Goal: Task Accomplishment & Management: Complete application form

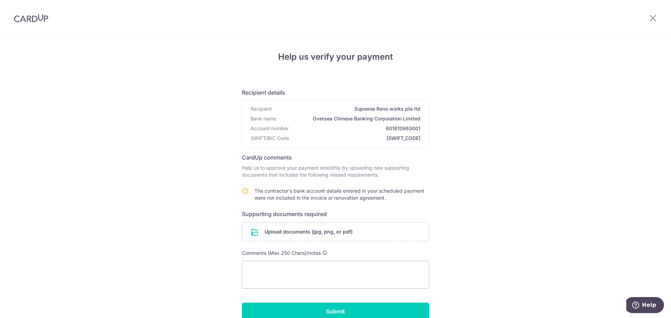
scroll to position [52, 0]
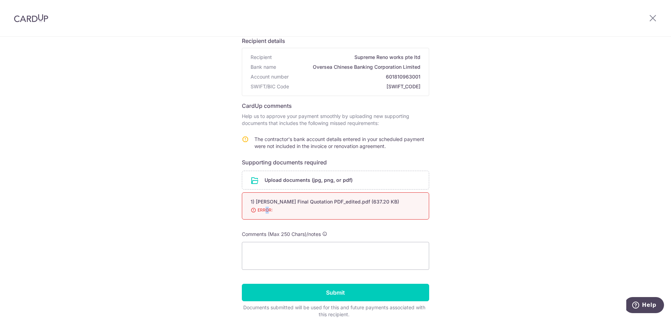
drag, startPoint x: 264, startPoint y: 209, endPoint x: 272, endPoint y: 208, distance: 8.1
click at [266, 210] on span "ERROR:" at bounding box center [327, 210] width 153 height 7
click at [302, 210] on span "ERROR:" at bounding box center [327, 210] width 153 height 7
click at [280, 214] on span "ERROR:" at bounding box center [327, 210] width 153 height 7
drag, startPoint x: 333, startPoint y: 213, endPoint x: 265, endPoint y: 204, distance: 68.5
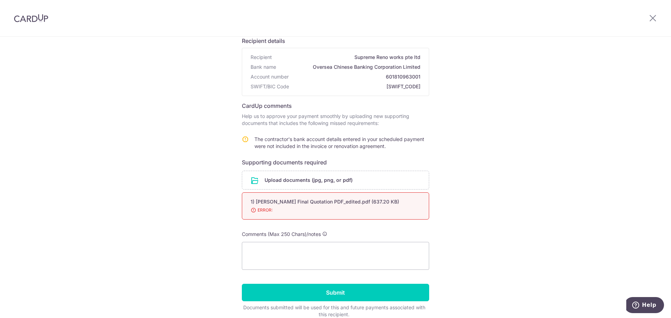
click at [332, 213] on span "ERROR:" at bounding box center [327, 210] width 153 height 7
click at [259, 204] on div "1) Emma marcus Final Quotation PDF_edited.pdf (637.20 KB)" at bounding box center [327, 202] width 153 height 7
click at [296, 212] on span "ERROR:" at bounding box center [327, 210] width 153 height 7
click at [391, 201] on div "1) Emma marcus Final Quotation PDF_edited.pdf (637.20 KB)" at bounding box center [327, 202] width 153 height 7
click at [273, 210] on span "ERROR:" at bounding box center [327, 210] width 153 height 7
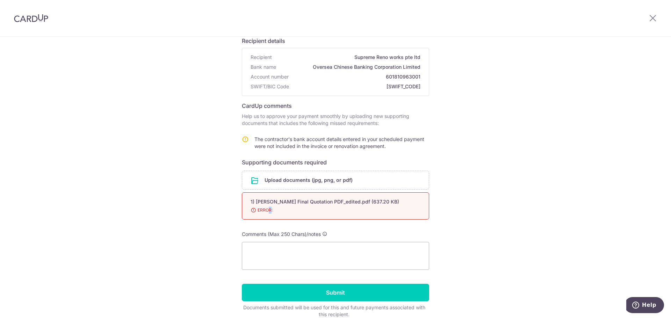
click at [264, 210] on span "ERROR:" at bounding box center [327, 210] width 153 height 7
click at [260, 210] on span "ERROR:" at bounding box center [327, 210] width 153 height 7
click at [377, 213] on span "ERROR:" at bounding box center [327, 210] width 153 height 7
click at [651, 16] on icon at bounding box center [653, 18] width 8 height 9
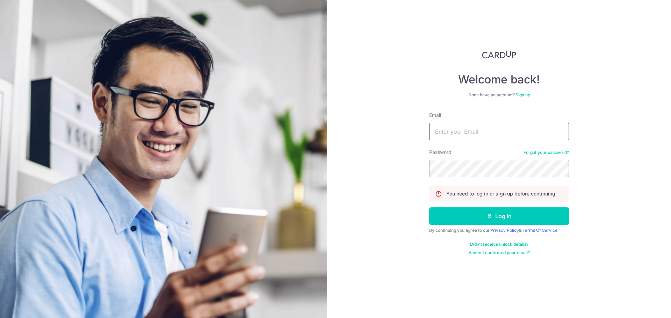
click at [490, 133] on input "Email" at bounding box center [499, 131] width 140 height 17
type input "[EMAIL_ADDRESS][DOMAIN_NAME]"
click at [308, 155] on section "Welcome back! Don’t have an account? Sign up Email marctangsl@gmail.com Passwor…" at bounding box center [335, 159] width 671 height 318
click at [429, 208] on button "Log in" at bounding box center [499, 216] width 140 height 17
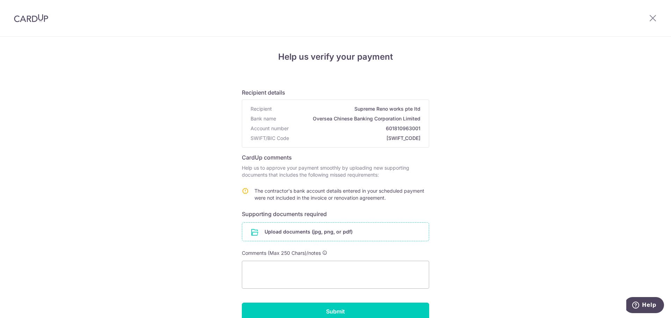
click at [336, 231] on input "file" at bounding box center [335, 232] width 187 height 18
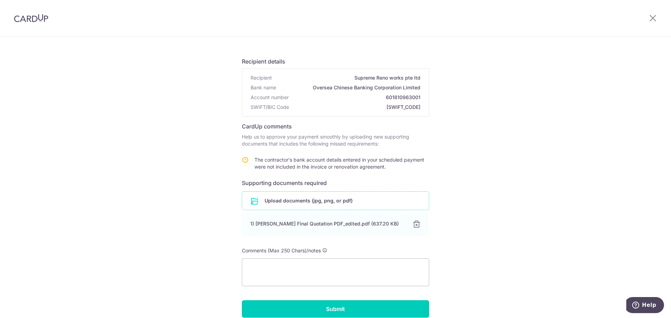
scroll to position [80, 0]
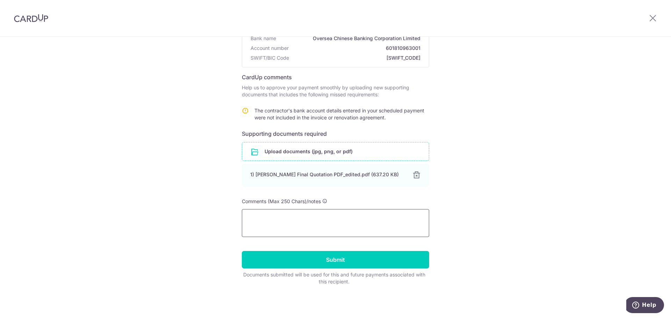
click at [322, 213] on textarea at bounding box center [335, 223] width 187 height 28
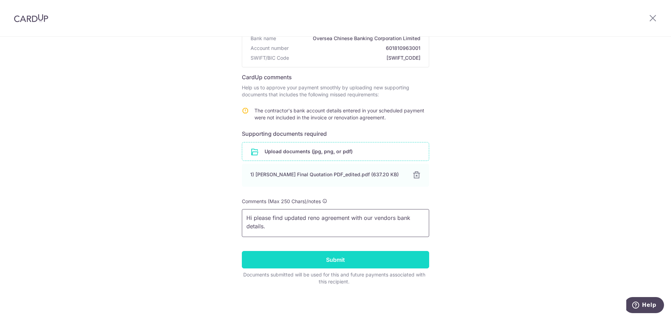
type textarea "Hi please find updated reno agreement with our vendors bank details."
click at [349, 267] on input "Submit" at bounding box center [335, 259] width 187 height 17
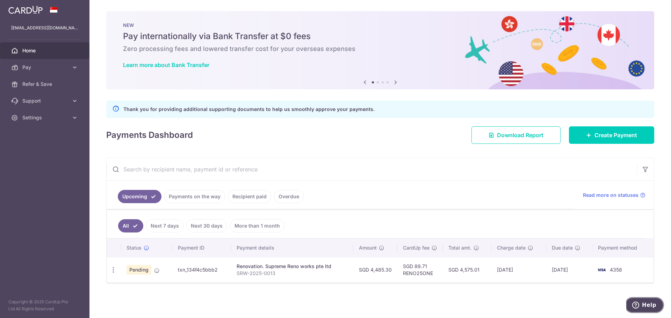
click at [639, 304] on icon "Help" at bounding box center [635, 305] width 7 height 7
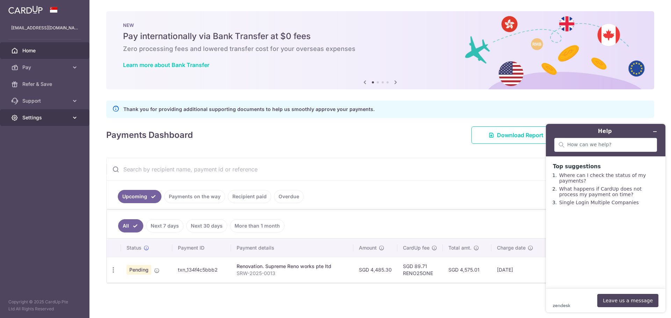
click at [62, 115] on span "Settings" at bounding box center [45, 117] width 46 height 7
click at [73, 104] on icon at bounding box center [74, 101] width 7 height 7
click at [40, 133] on span "Contact Us" at bounding box center [45, 134] width 46 height 7
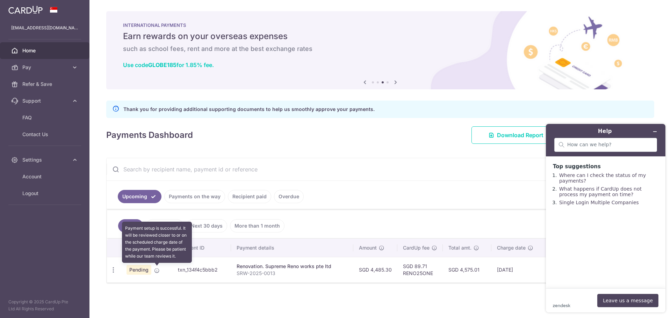
click at [156, 271] on icon at bounding box center [157, 271] width 6 height 6
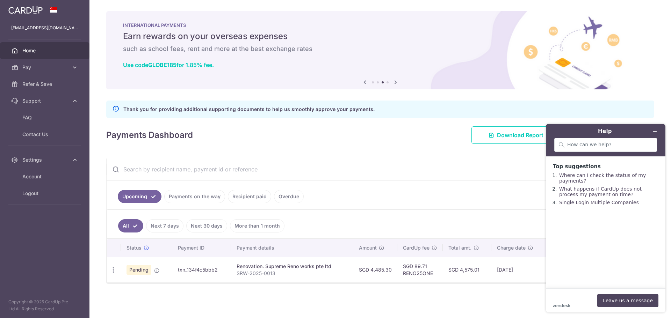
click at [165, 254] on th "Status" at bounding box center [146, 248] width 51 height 18
click at [592, 178] on link "Where can I check the status of my payments?" at bounding box center [602, 178] width 87 height 11
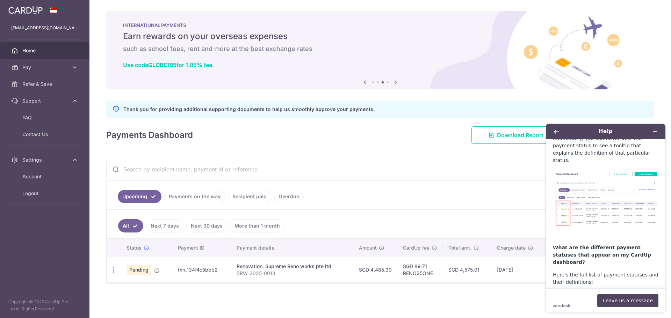
scroll to position [105, 0]
click at [579, 187] on img at bounding box center [606, 197] width 106 height 57
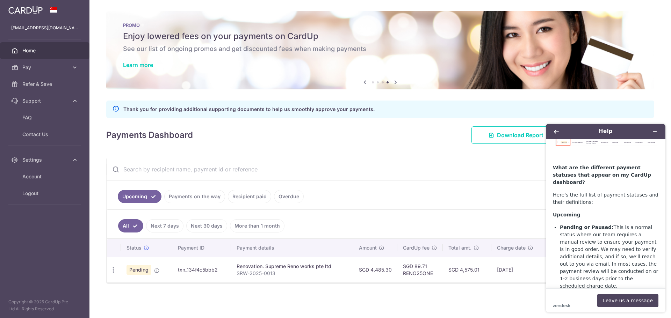
scroll to position [210, 0]
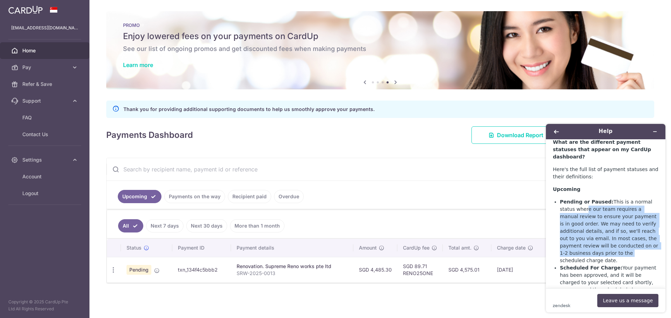
drag, startPoint x: 570, startPoint y: 185, endPoint x: 648, endPoint y: 222, distance: 86.3
click at [648, 222] on li "Pending or Paused: This is a normal status where our team requires a manual rev…" at bounding box center [609, 232] width 99 height 66
click at [647, 221] on li "Pending or Paused: This is a normal status where our team requires a manual rev…" at bounding box center [609, 232] width 99 height 66
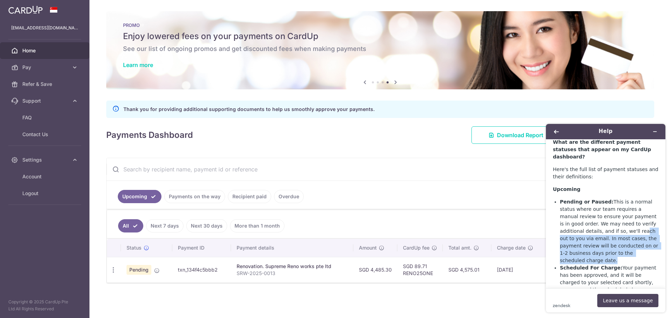
drag, startPoint x: 639, startPoint y: 223, endPoint x: 586, endPoint y: 206, distance: 56.2
click at [586, 206] on li "Pending or Paused: This is a normal status where our team requires a manual rev…" at bounding box center [609, 232] width 99 height 66
click at [588, 207] on li "Pending or Paused: This is a normal status where our team requires a manual rev…" at bounding box center [609, 232] width 99 height 66
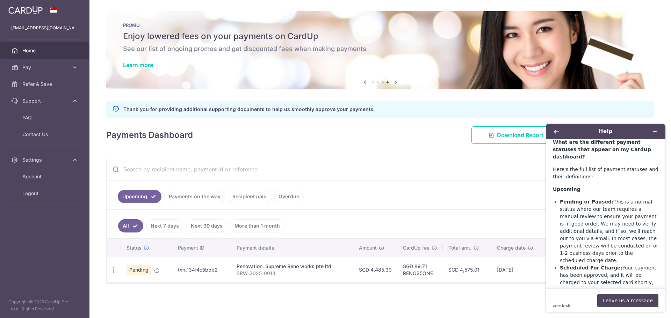
drag, startPoint x: 569, startPoint y: 242, endPoint x: 626, endPoint y: 257, distance: 58.9
click at [626, 265] on li "Scheduled For Charge: Your payment has been approved, and it will be charged to…" at bounding box center [609, 283] width 99 height 37
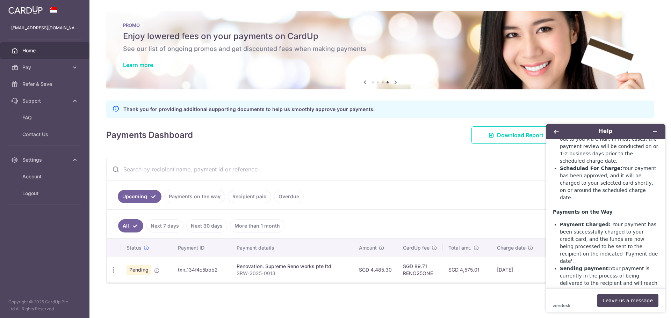
scroll to position [315, 0]
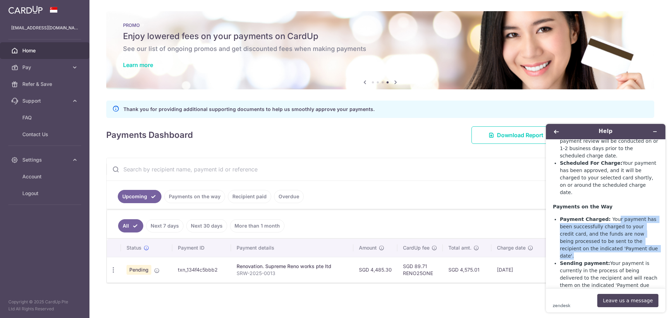
drag, startPoint x: 611, startPoint y: 180, endPoint x: 623, endPoint y: 207, distance: 30.1
click at [623, 216] on li "Payment Charged: Your payment has been successfully charged to your credit card…" at bounding box center [609, 238] width 99 height 44
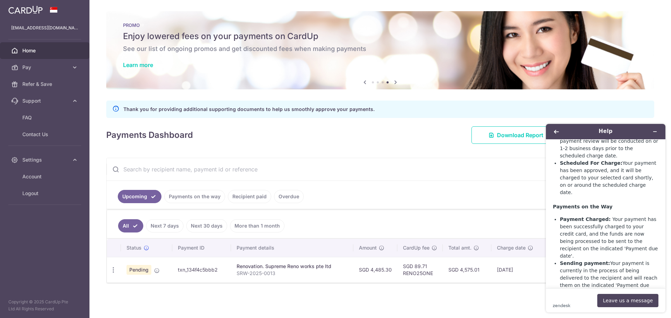
click at [624, 260] on li "Sending payment: Your payment is currently in the process of being delivered to…" at bounding box center [609, 278] width 99 height 37
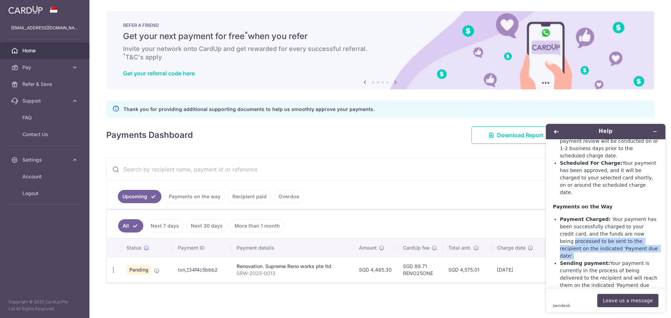
drag, startPoint x: 614, startPoint y: 189, endPoint x: 622, endPoint y: 207, distance: 19.1
click at [622, 216] on li "Payment Charged: Your payment has been successfully charged to your credit card…" at bounding box center [609, 238] width 99 height 44
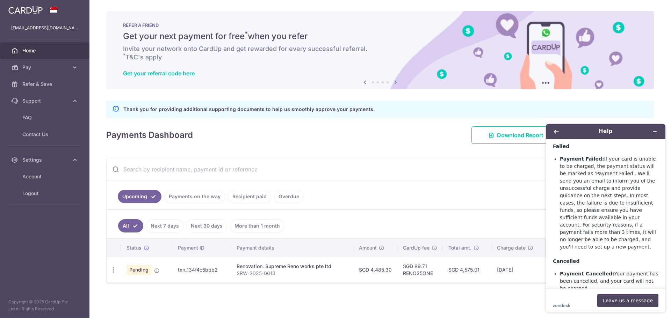
scroll to position [535, 0]
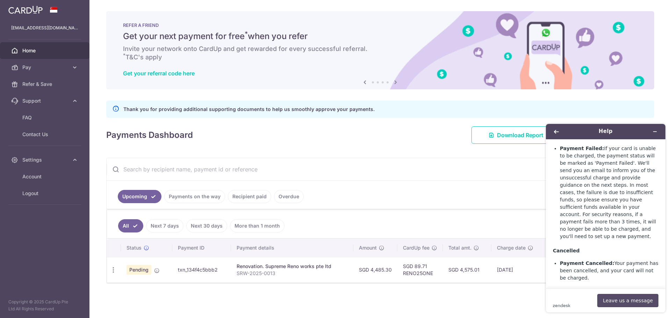
click at [625, 299] on button "Leave us a message" at bounding box center [627, 300] width 61 height 13
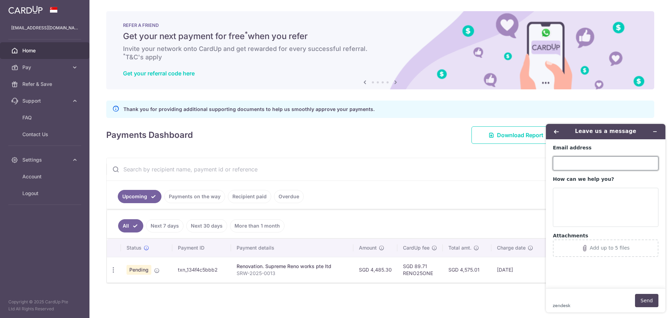
click at [590, 164] on input "Email address" at bounding box center [606, 164] width 106 height 14
type input "[EMAIL_ADDRESS][DOMAIN_NAME]"
click at [576, 197] on textarea "How can we help you?" at bounding box center [606, 207] width 106 height 39
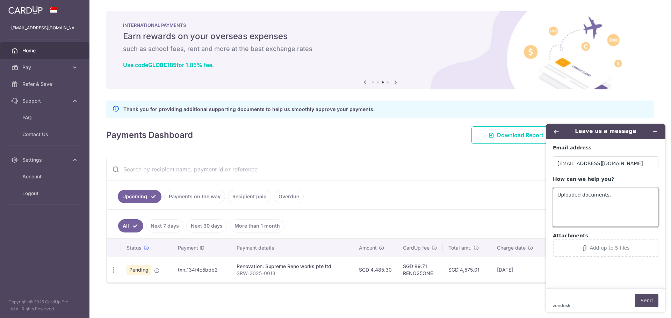
type textarea "Uploaded documents."
click at [647, 302] on button "Send" at bounding box center [646, 300] width 23 height 13
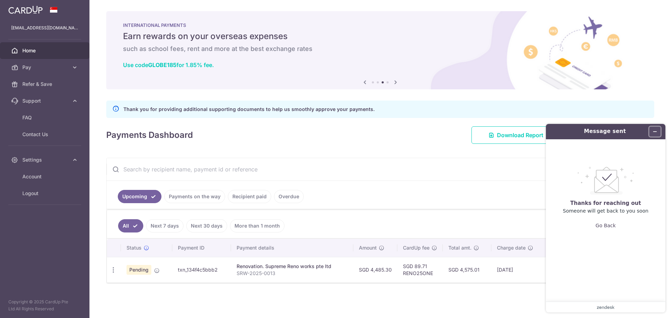
click at [658, 130] on button "Minimize widget" at bounding box center [655, 132] width 11 height 10
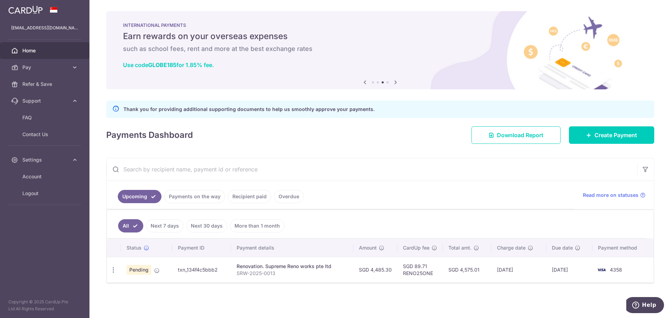
click at [189, 269] on td "txn_134f4c5bbb2" at bounding box center [201, 270] width 59 height 26
drag, startPoint x: 229, startPoint y: 272, endPoint x: 233, endPoint y: 269, distance: 5.0
click at [230, 271] on td "txn_134f4c5bbb2" at bounding box center [201, 270] width 59 height 26
drag, startPoint x: 219, startPoint y: 273, endPoint x: 179, endPoint y: 273, distance: 40.6
click at [179, 273] on td "txn_134f4c5bbb2" at bounding box center [201, 270] width 59 height 26
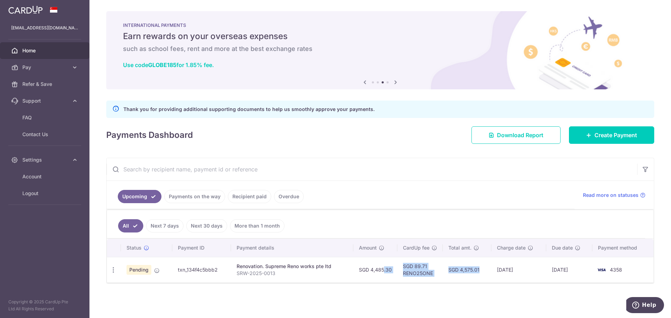
drag, startPoint x: 467, startPoint y: 271, endPoint x: 408, endPoint y: 267, distance: 59.6
click at [380, 265] on tr "Update payment Cancel payment Upload doc Pending txn_134f4c5bbb2 Renovation. Su…" at bounding box center [380, 270] width 547 height 26
click at [460, 271] on td "SGD 4,575.01" at bounding box center [467, 270] width 49 height 26
drag, startPoint x: 465, startPoint y: 274, endPoint x: 423, endPoint y: 270, distance: 42.1
click at [367, 269] on tr "Update payment Cancel payment Upload doc Pending txn_134f4c5bbb2 Renovation. Su…" at bounding box center [380, 270] width 547 height 26
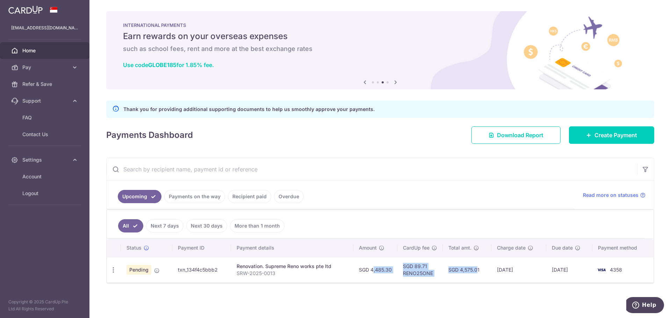
click at [459, 272] on td "SGD 4,575.01" at bounding box center [467, 270] width 49 height 26
drag, startPoint x: 464, startPoint y: 272, endPoint x: 388, endPoint y: 268, distance: 75.6
click at [388, 268] on tr "Update payment Cancel payment Upload doc Pending txn_134f4c5bbb2 Renovation. Su…" at bounding box center [380, 270] width 547 height 26
click at [481, 282] on td "SGD 4,575.01" at bounding box center [467, 270] width 49 height 26
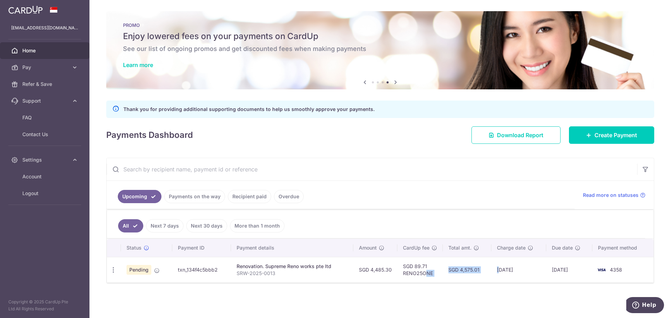
drag, startPoint x: 501, startPoint y: 273, endPoint x: 522, endPoint y: 277, distance: 21.3
click at [435, 271] on tr "Update payment Cancel payment Upload doc Pending txn_134f4c5bbb2 Renovation. Su…" at bounding box center [380, 270] width 547 height 26
click at [559, 279] on td "[DATE]" at bounding box center [569, 270] width 46 height 26
drag, startPoint x: 477, startPoint y: 272, endPoint x: 505, endPoint y: 272, distance: 28.0
click at [441, 269] on tr "Update payment Cancel payment Upload doc Pending txn_134f4c5bbb2 Renovation. Su…" at bounding box center [380, 270] width 547 height 26
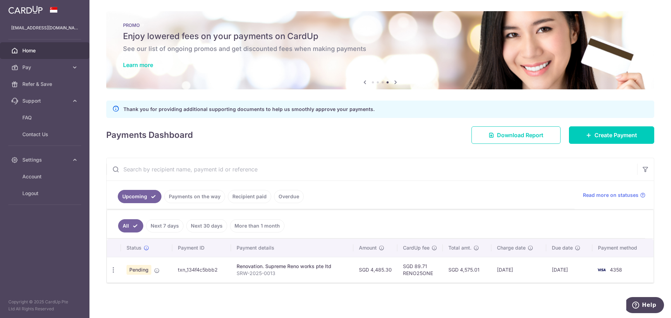
click at [546, 275] on td "[DATE]" at bounding box center [519, 270] width 55 height 26
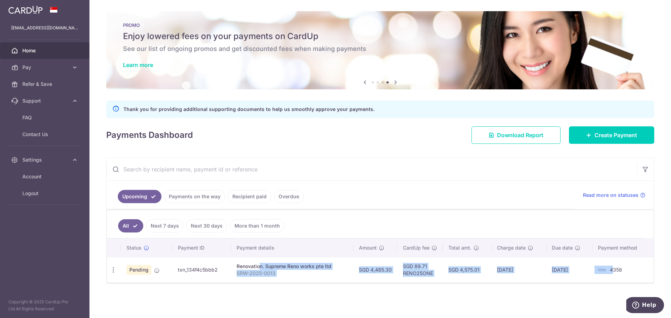
drag, startPoint x: 616, startPoint y: 269, endPoint x: 232, endPoint y: 270, distance: 383.9
click at [236, 269] on tr "Update payment Cancel payment Upload doc Pending txn_134f4c5bbb2 Renovation. Su…" at bounding box center [380, 270] width 547 height 26
click at [231, 270] on td "Renovation. Supreme Reno works pte ltd SRW-2025-0013" at bounding box center [292, 270] width 122 height 26
click at [54, 54] on span "Home" at bounding box center [45, 50] width 46 height 7
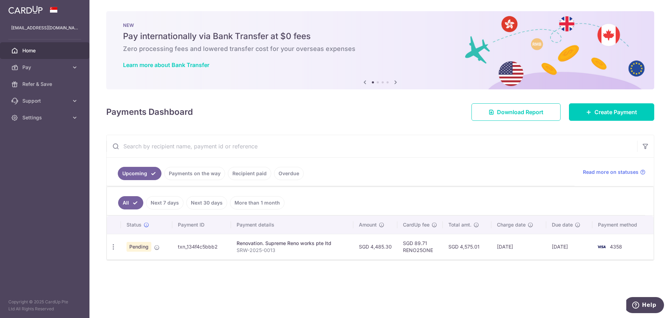
click at [185, 174] on link "Payments on the way" at bounding box center [194, 173] width 61 height 13
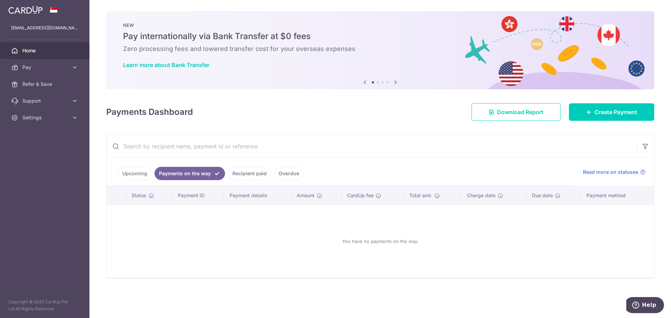
click at [248, 173] on link "Recipient paid" at bounding box center [249, 173] width 43 height 13
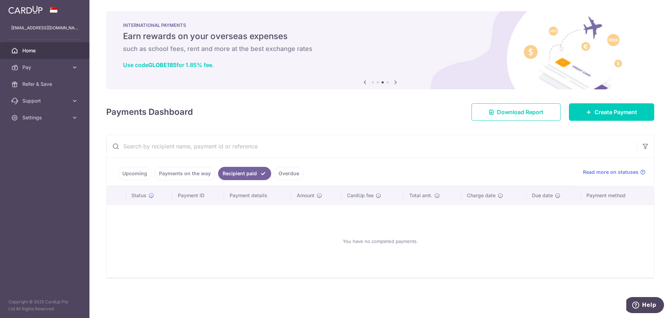
drag, startPoint x: 259, startPoint y: 195, endPoint x: 254, endPoint y: 200, distance: 6.7
click at [258, 196] on th "Payment details" at bounding box center [257, 196] width 67 height 18
click at [254, 200] on th "Payment details" at bounding box center [257, 196] width 67 height 18
click at [145, 198] on span "Status" at bounding box center [138, 195] width 15 height 7
click at [149, 197] on icon at bounding box center [152, 196] width 6 height 6
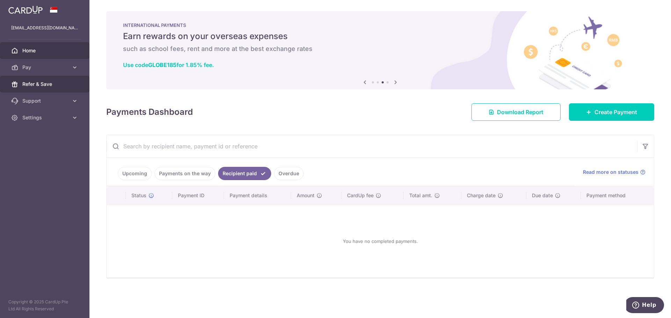
click at [58, 80] on link "Refer & Save" at bounding box center [44, 84] width 89 height 17
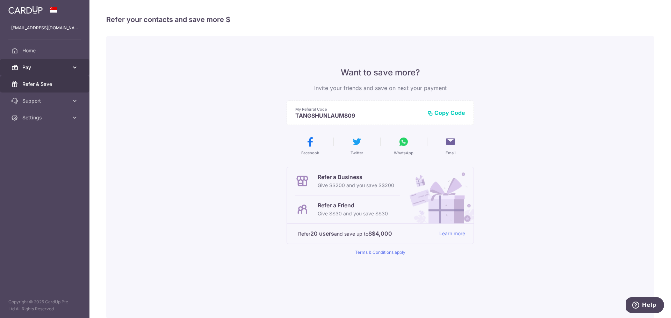
click at [34, 68] on span "Pay" at bounding box center [45, 67] width 46 height 7
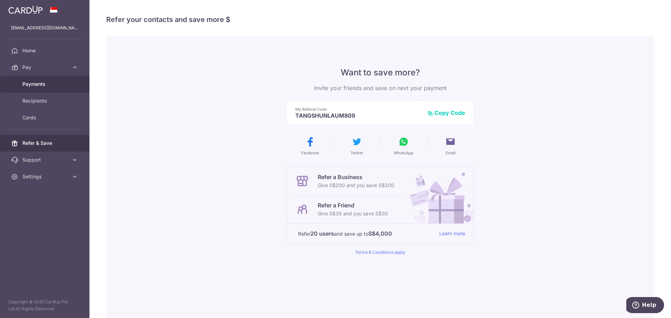
click at [48, 91] on link "Payments" at bounding box center [44, 84] width 89 height 17
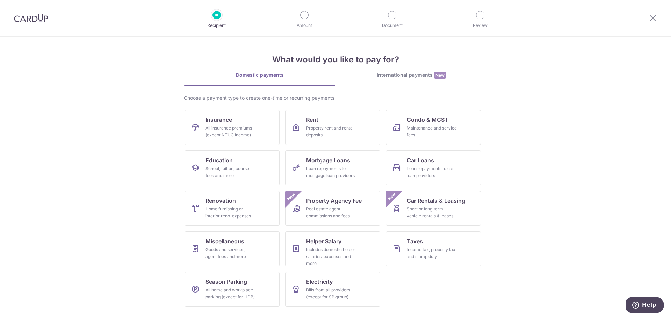
click at [296, 17] on li "Amount" at bounding box center [265, 15] width 88 height 8
click at [650, 20] on icon at bounding box center [653, 18] width 8 height 9
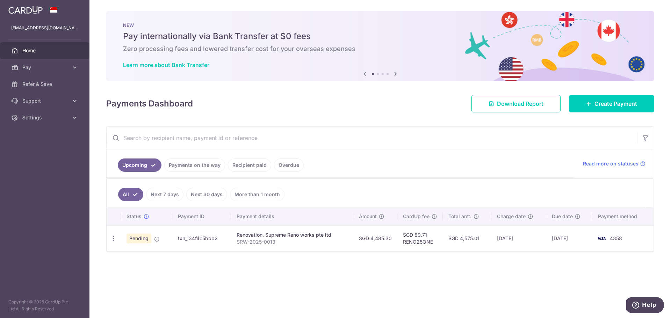
click at [145, 238] on span "Pending" at bounding box center [139, 239] width 25 height 10
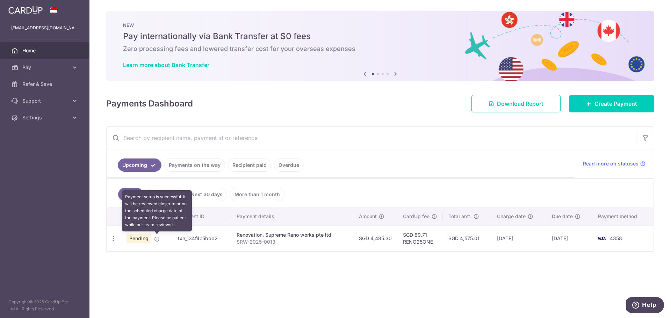
click at [159, 240] on icon at bounding box center [157, 240] width 6 height 6
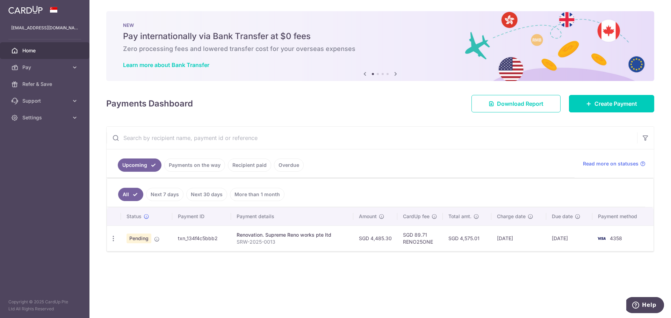
click at [295, 236] on div "Renovation. Supreme Reno works pte ltd" at bounding box center [292, 235] width 111 height 7
click at [445, 241] on td "SGD 4,575.01" at bounding box center [467, 239] width 49 height 26
drag, startPoint x: 422, startPoint y: 240, endPoint x: 515, endPoint y: 240, distance: 92.3
click at [432, 240] on td "SGD 89.71 RENO25ONE" at bounding box center [420, 239] width 45 height 26
click at [606, 238] on img at bounding box center [602, 239] width 14 height 8
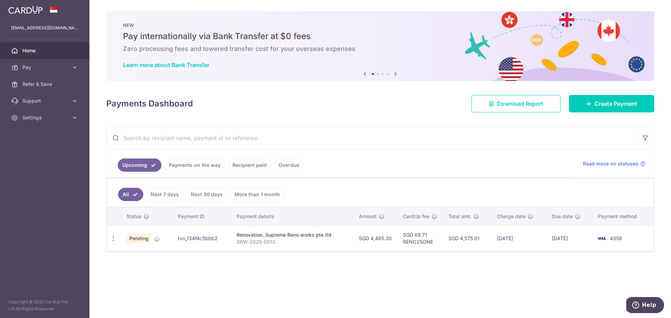
click at [446, 240] on td "SGD 4,575.01" at bounding box center [467, 239] width 49 height 26
click at [445, 240] on td "SGD 4,575.01" at bounding box center [467, 239] width 49 height 26
click at [498, 242] on td "12/08/2025" at bounding box center [519, 239] width 55 height 26
drag, startPoint x: 268, startPoint y: 238, endPoint x: 119, endPoint y: 160, distance: 168.3
click at [267, 237] on div "Renovation. Supreme Reno works pte ltd" at bounding box center [292, 235] width 111 height 7
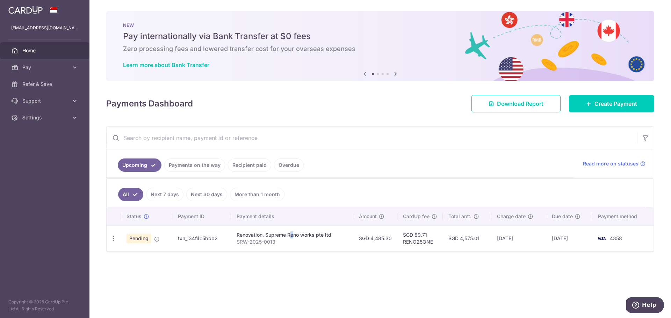
click at [44, 15] on link at bounding box center [26, 9] width 40 height 13
click at [35, 13] on img at bounding box center [25, 10] width 34 height 8
click at [8, 3] on link at bounding box center [26, 9] width 40 height 13
click at [9, 3] on link at bounding box center [26, 9] width 40 height 13
click at [71, 118] on link "Settings" at bounding box center [44, 117] width 89 height 17
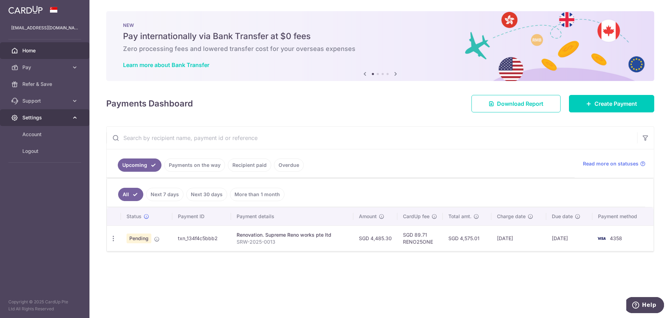
click at [71, 118] on link "Settings" at bounding box center [44, 117] width 89 height 17
click at [66, 88] on link "Refer & Save" at bounding box center [44, 84] width 89 height 17
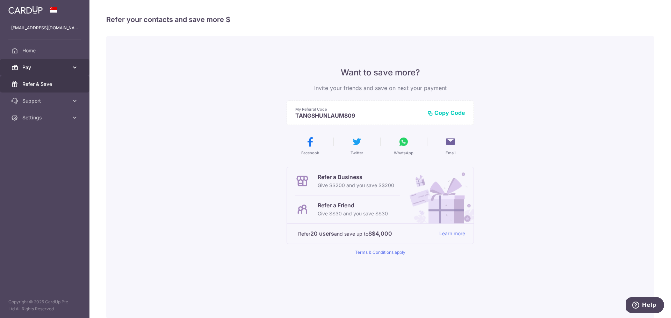
click at [64, 67] on span "Pay" at bounding box center [45, 67] width 46 height 7
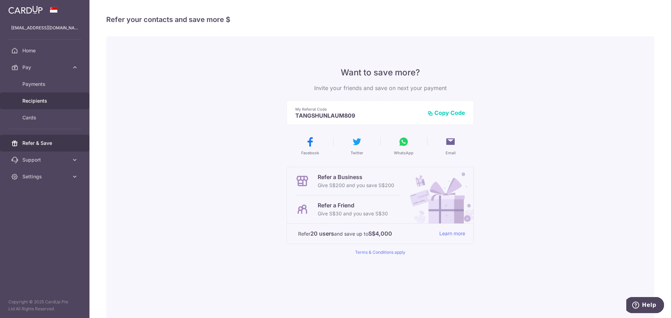
click at [43, 102] on span "Recipients" at bounding box center [45, 101] width 46 height 7
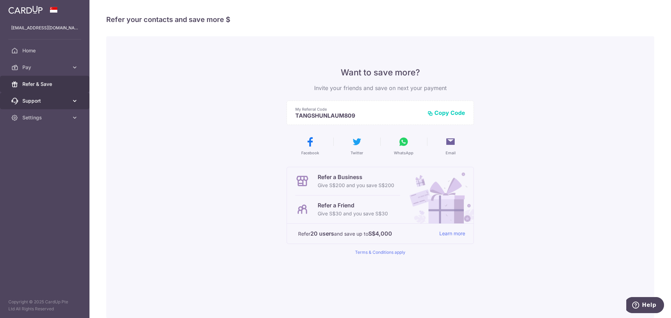
click at [37, 103] on span "Support" at bounding box center [45, 101] width 46 height 7
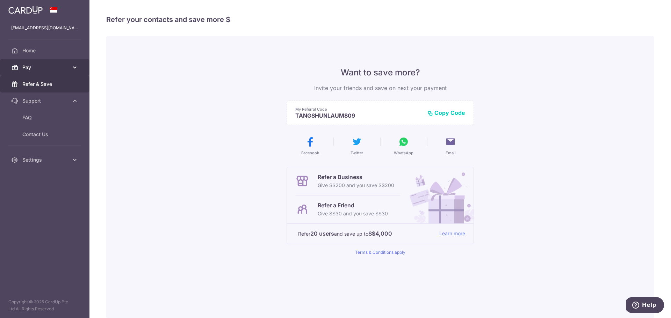
click at [37, 69] on span "Pay" at bounding box center [45, 67] width 46 height 7
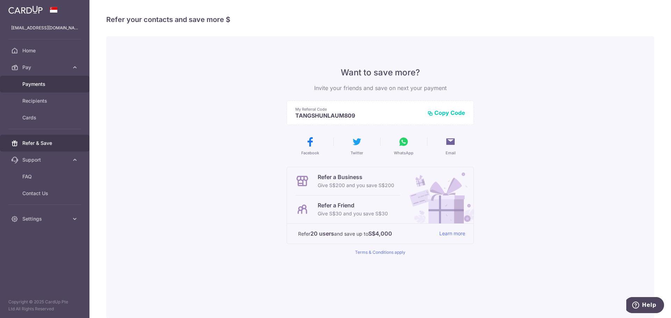
click at [40, 82] on span "Payments" at bounding box center [45, 84] width 46 height 7
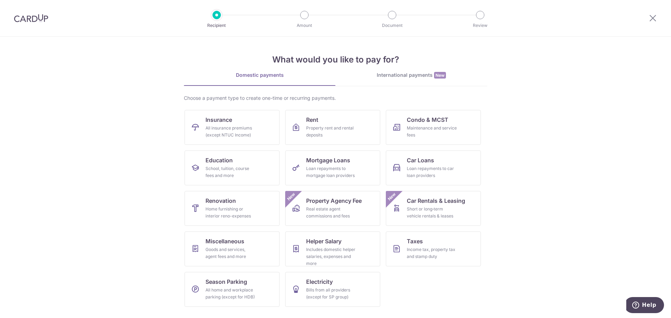
click at [265, 75] on div "Domestic payments" at bounding box center [260, 75] width 152 height 7
click at [245, 214] on div "Home furnishing or interior reno-expenses" at bounding box center [231, 213] width 50 height 14
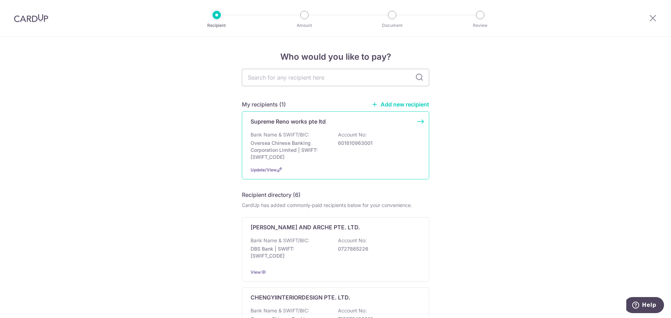
click at [387, 154] on div "Bank Name & SWIFT/BIC: Oversea Chinese Banking Corporation Limited | SWIFT: OCB…" at bounding box center [336, 145] width 170 height 29
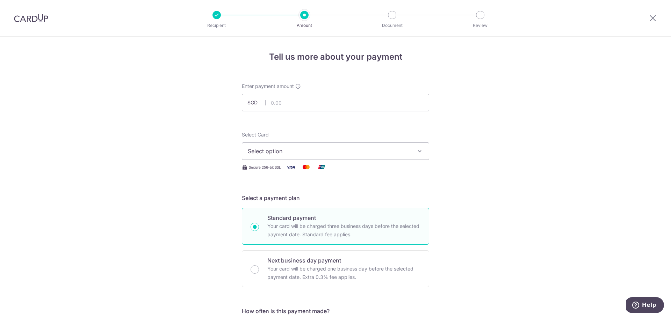
click at [309, 16] on ul "Recipient Amount Document Review" at bounding box center [349, 15] width 272 height 8
click at [395, 20] on div "Recipient Amount Document Review" at bounding box center [349, 18] width 300 height 36
click at [649, 18] on icon at bounding box center [653, 18] width 8 height 9
click at [36, 16] on img at bounding box center [31, 18] width 34 height 8
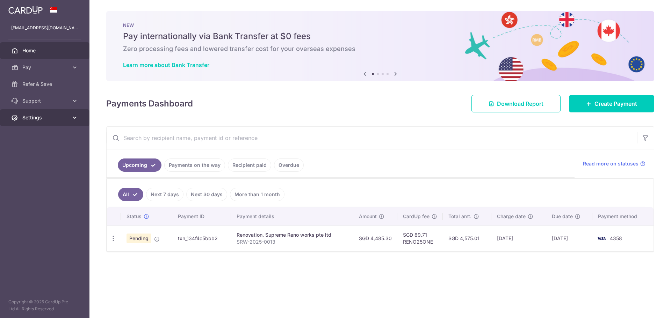
click at [56, 120] on span "Settings" at bounding box center [45, 117] width 46 height 7
click at [70, 102] on link "Support" at bounding box center [44, 101] width 89 height 17
click at [40, 132] on span "Contact Us" at bounding box center [45, 134] width 46 height 7
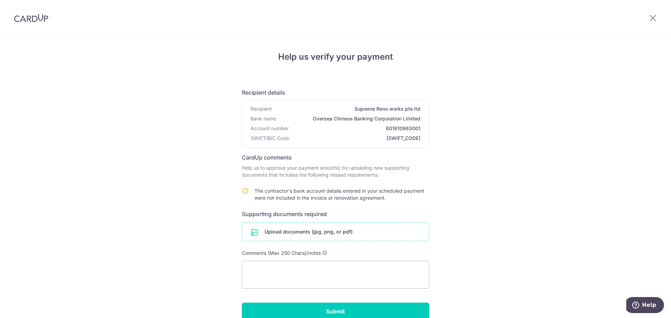
click at [335, 236] on input "file" at bounding box center [335, 232] width 187 height 18
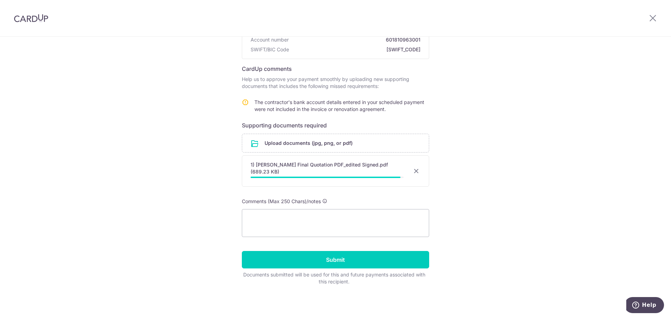
scroll to position [84, 0]
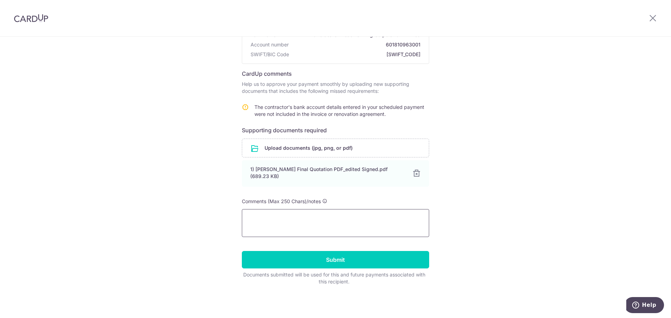
click at [332, 220] on textarea at bounding box center [335, 223] width 187 height 28
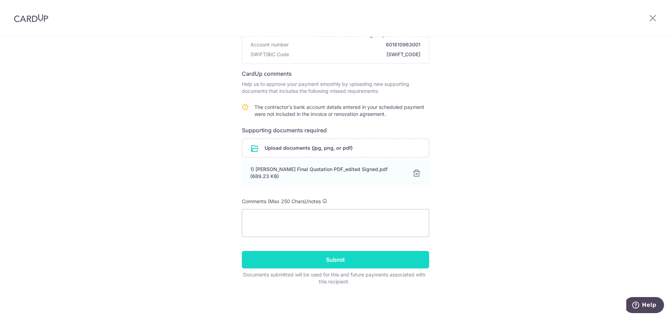
click at [316, 260] on input "Submit" at bounding box center [335, 259] width 187 height 17
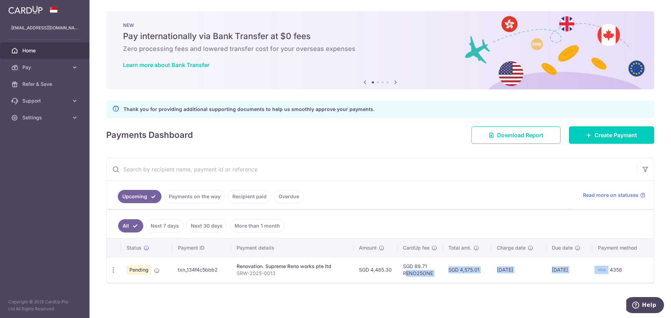
drag, startPoint x: 407, startPoint y: 272, endPoint x: 617, endPoint y: 273, distance: 210.1
click at [615, 274] on tr "Update payment Cancel payment Upload doc Pending txn_134f4c5bbb2 Renovation. Su…" at bounding box center [380, 270] width 547 height 26
click at [646, 273] on td "4358" at bounding box center [623, 270] width 61 height 26
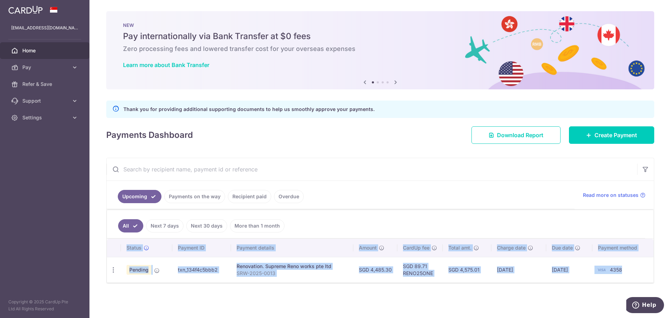
drag, startPoint x: 646, startPoint y: 273, endPoint x: 102, endPoint y: 269, distance: 544.4
click at [102, 269] on div "× Pause Schedule Pause all future payments in this series Pause just this one p…" at bounding box center [380, 159] width 582 height 318
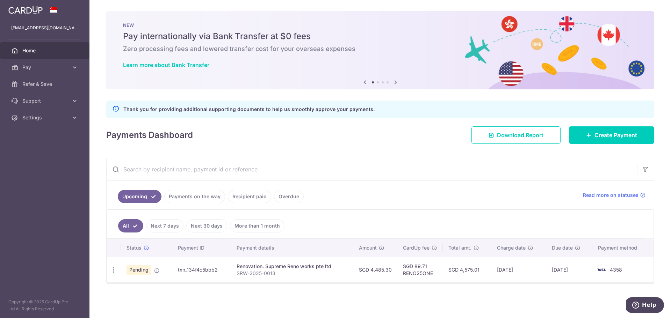
click at [155, 288] on div "× Pause Schedule Pause all future payments in this series Pause just this one p…" at bounding box center [380, 159] width 582 height 318
